Goal: Information Seeking & Learning: Learn about a topic

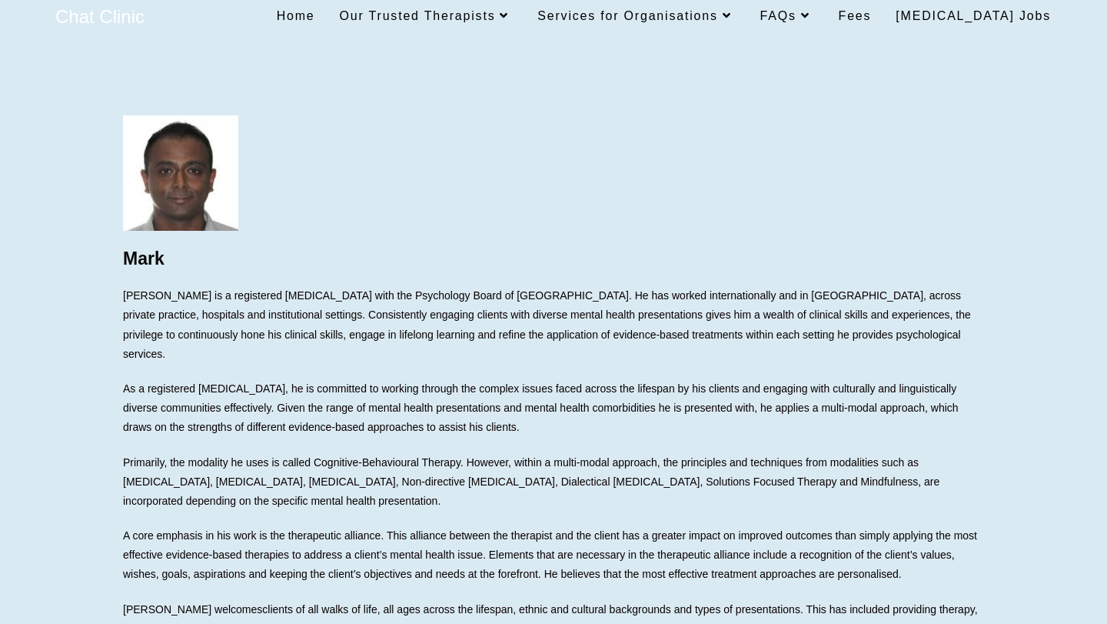
click at [315, 12] on span "Home" at bounding box center [296, 15] width 38 height 13
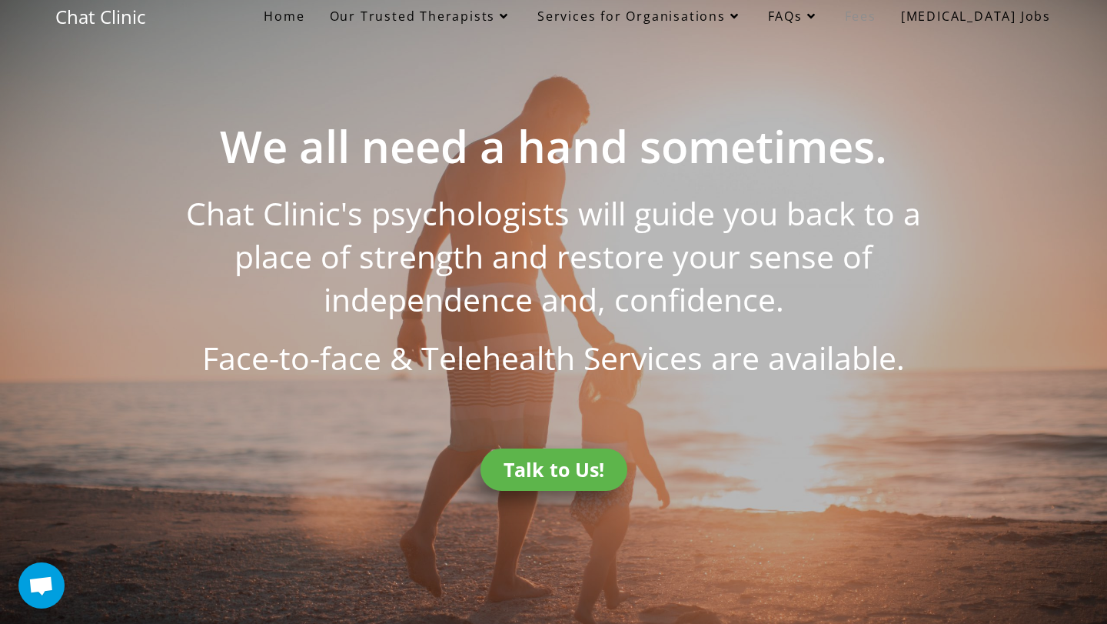
click at [877, 18] on span "Fees" at bounding box center [861, 16] width 32 height 17
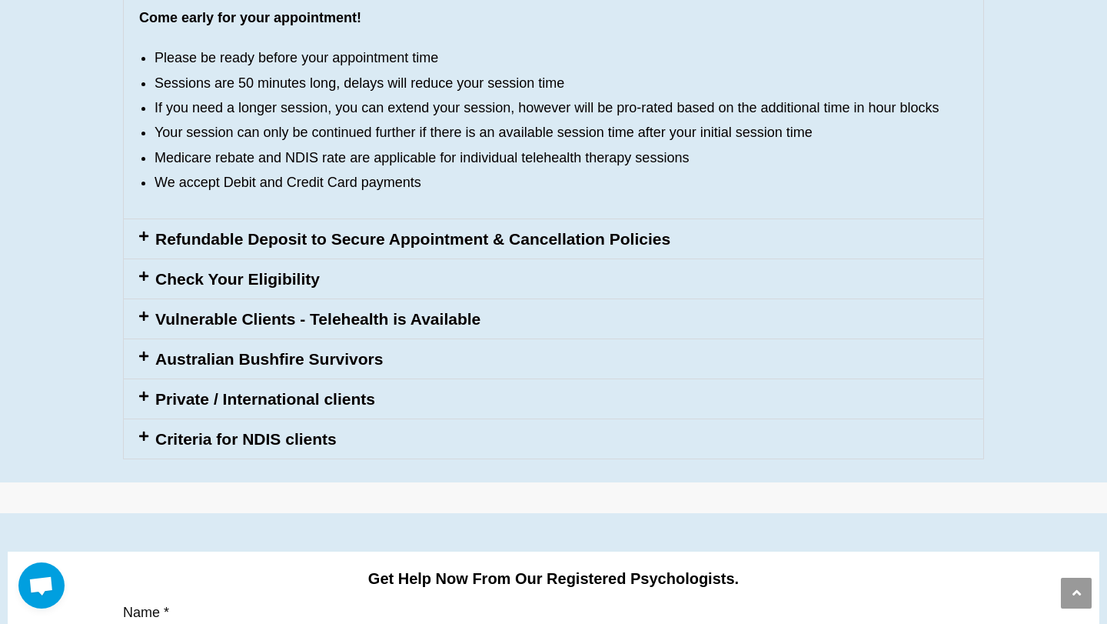
scroll to position [1669, 0]
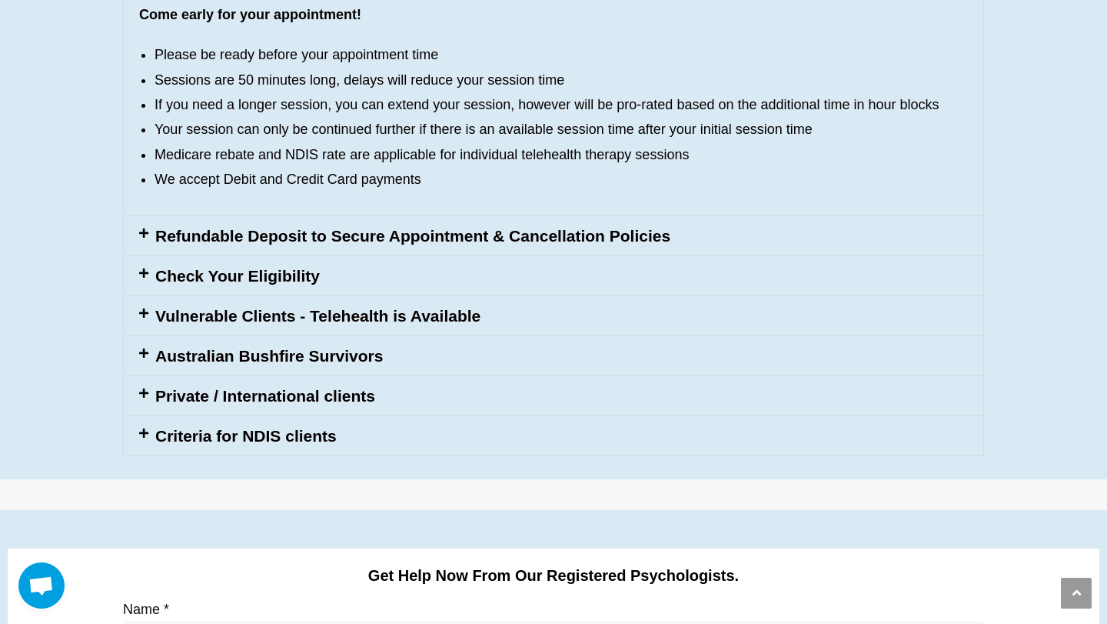
click at [344, 232] on link "Refundable Deposit to Secure Appointment & Cancellation Policies" at bounding box center [412, 236] width 515 height 18
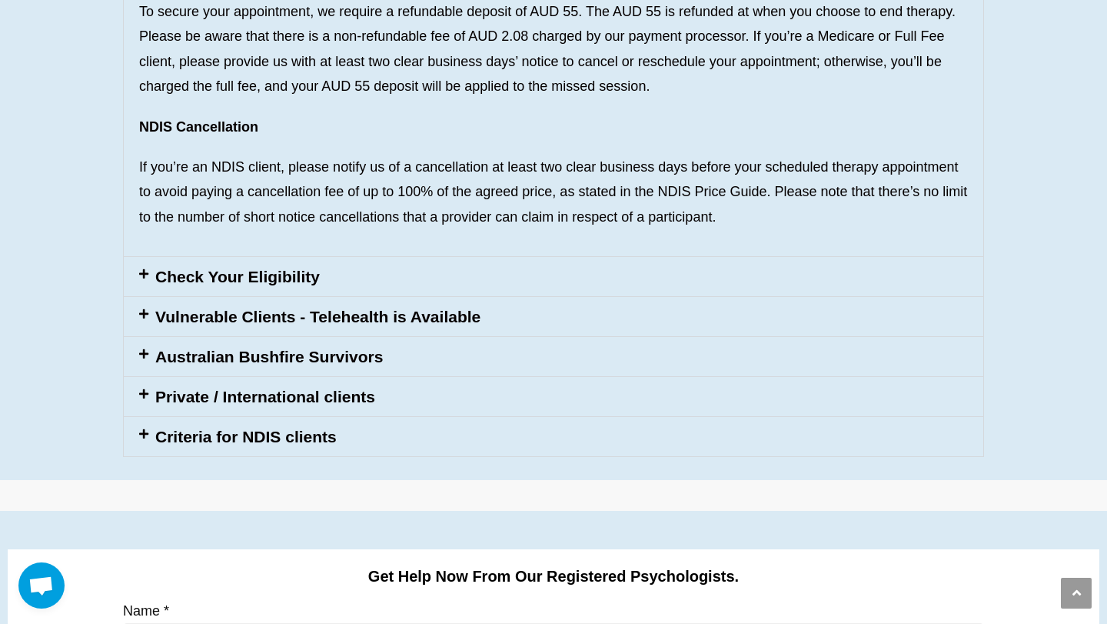
scroll to position [1662, 0]
click at [318, 309] on link "Vulnerable Clients - Telehealth is Available" at bounding box center [317, 317] width 325 height 18
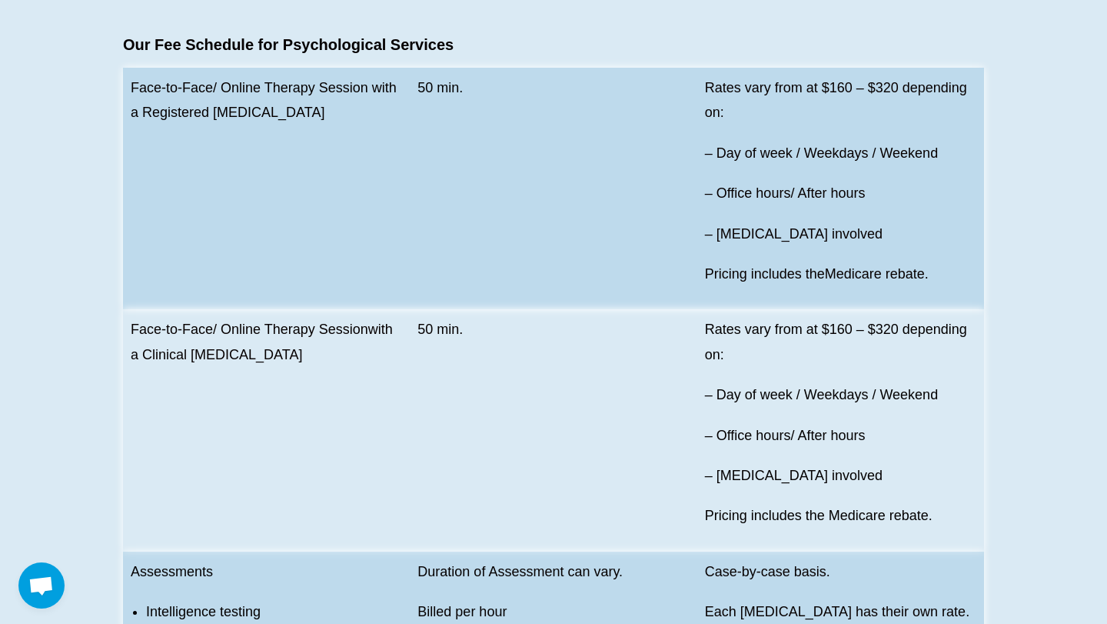
scroll to position [0, 0]
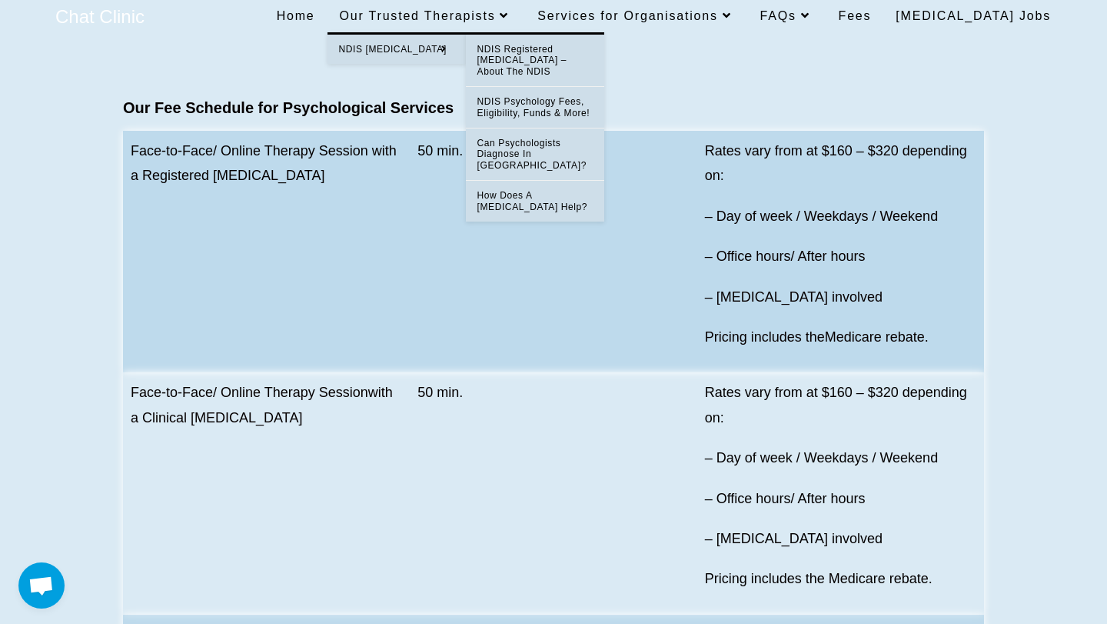
click at [431, 45] on span "NDIS [MEDICAL_DATA]" at bounding box center [393, 49] width 108 height 11
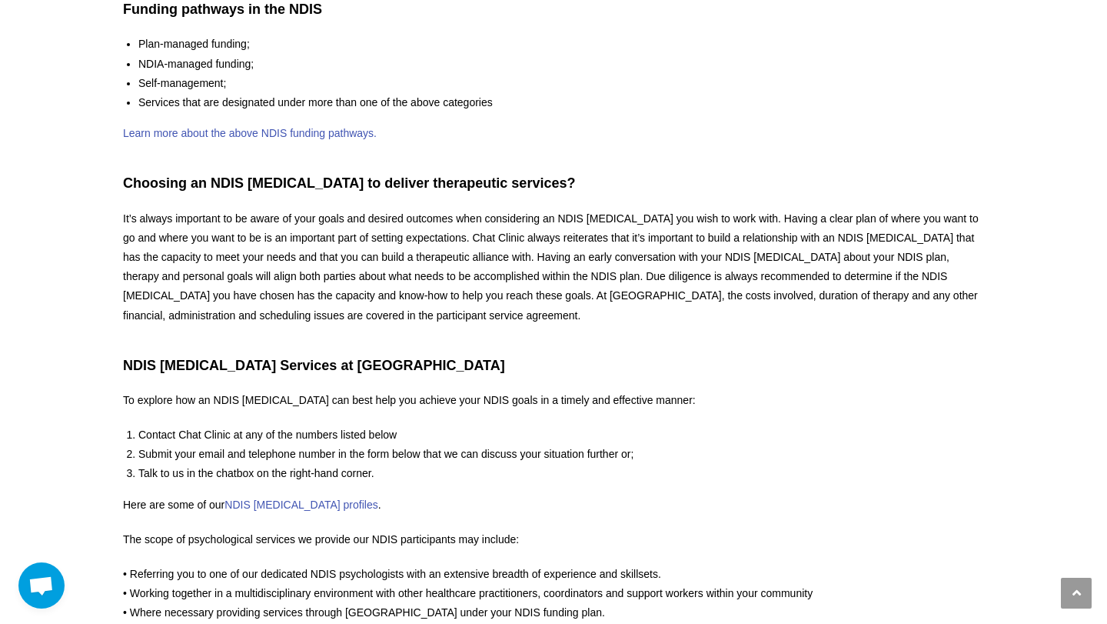
scroll to position [4825, 0]
